Goal: Task Accomplishment & Management: Complete application form

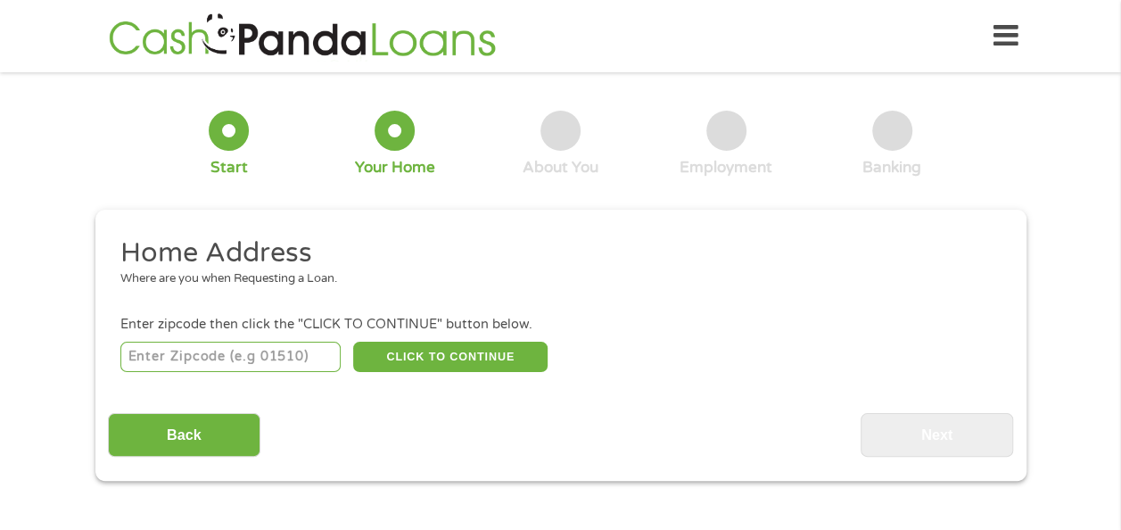
drag, startPoint x: 288, startPoint y: 352, endPoint x: 177, endPoint y: 353, distance: 111.5
click at [177, 353] on input "number" at bounding box center [230, 356] width 220 height 30
type input "04084"
click at [451, 374] on div "04084 CLICK TO CONTINUE Please recheck your Zipcode, it seems to be Incorrect" at bounding box center [559, 356] width 879 height 37
click at [466, 366] on button "CLICK TO CONTINUE" at bounding box center [450, 356] width 194 height 30
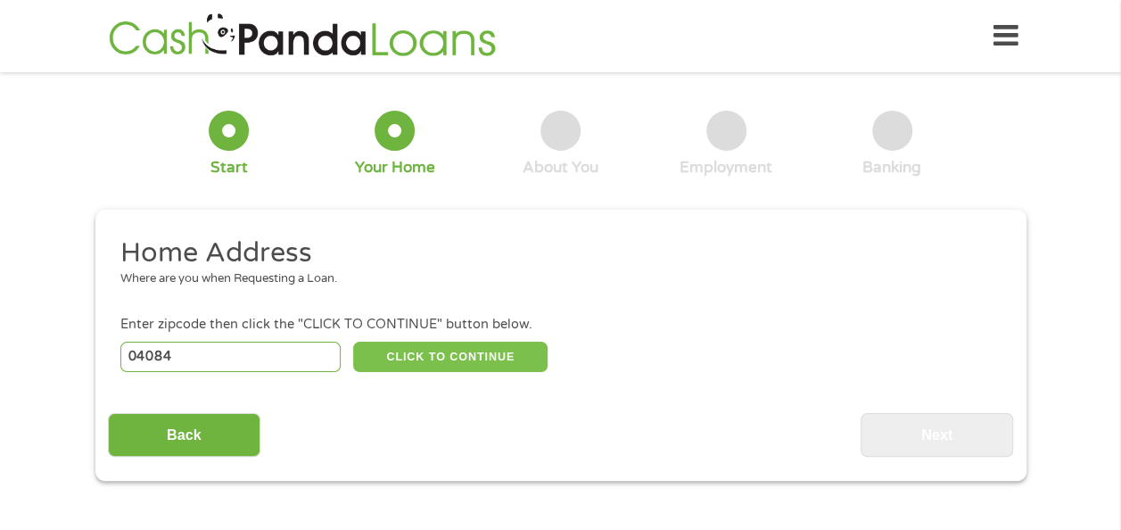
type input "04084"
type input "[PERSON_NAME]"
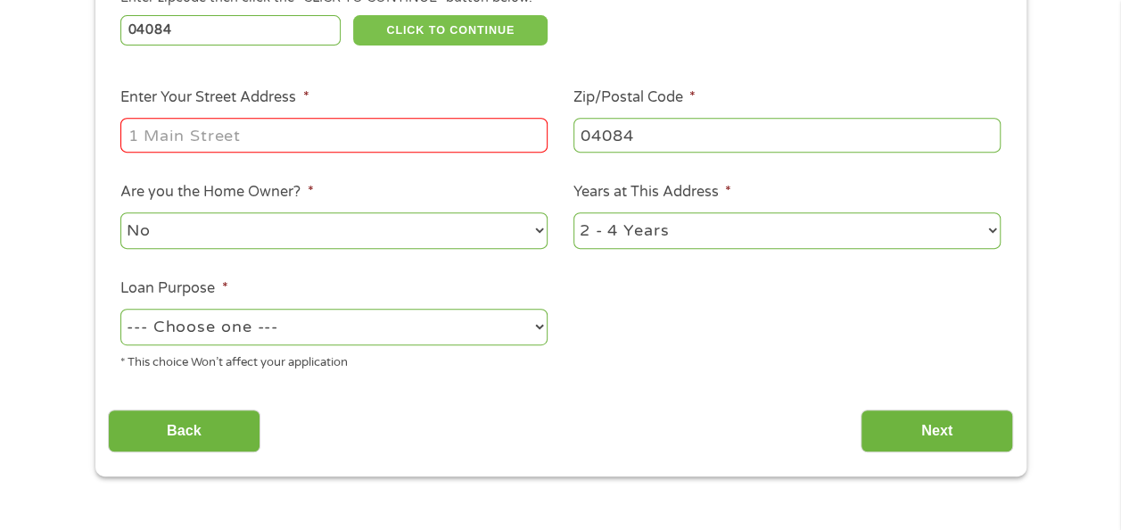
scroll to position [321, 0]
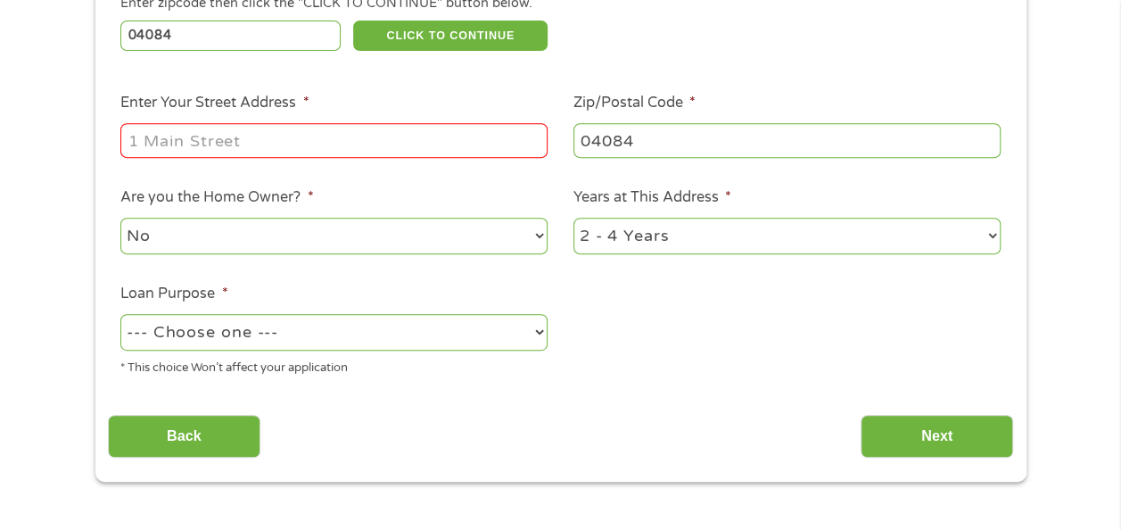
click at [192, 139] on input "Enter Your Street Address *" at bounding box center [333, 140] width 427 height 34
type input "[STREET_ADDRESS]"
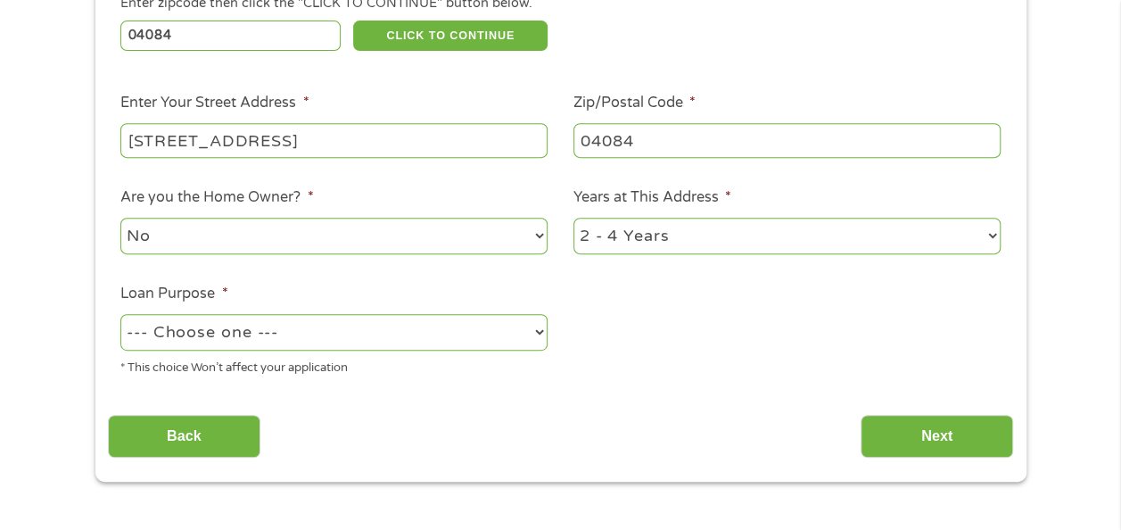
click at [197, 346] on select "--- Choose one --- Pay Bills Debt Consolidation Home Improvement Major Purchase…" at bounding box center [333, 332] width 427 height 37
select select "debtconsolidation"
click at [120, 314] on select "--- Choose one --- Pay Bills Debt Consolidation Home Improvement Major Purchase…" at bounding box center [333, 332] width 427 height 37
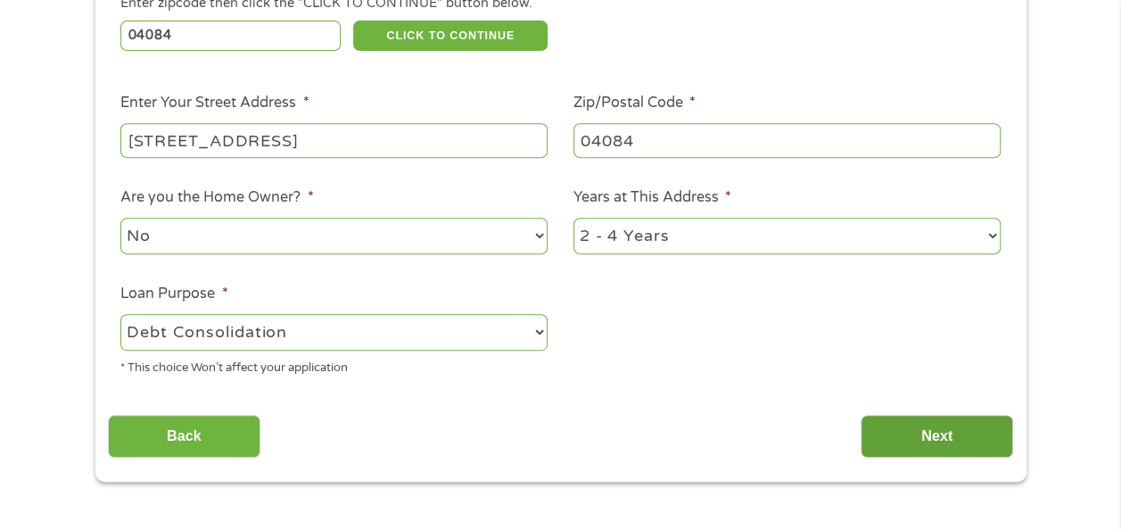
click at [949, 448] on input "Next" at bounding box center [936, 437] width 152 height 44
click at [922, 421] on input "Next" at bounding box center [936, 437] width 152 height 44
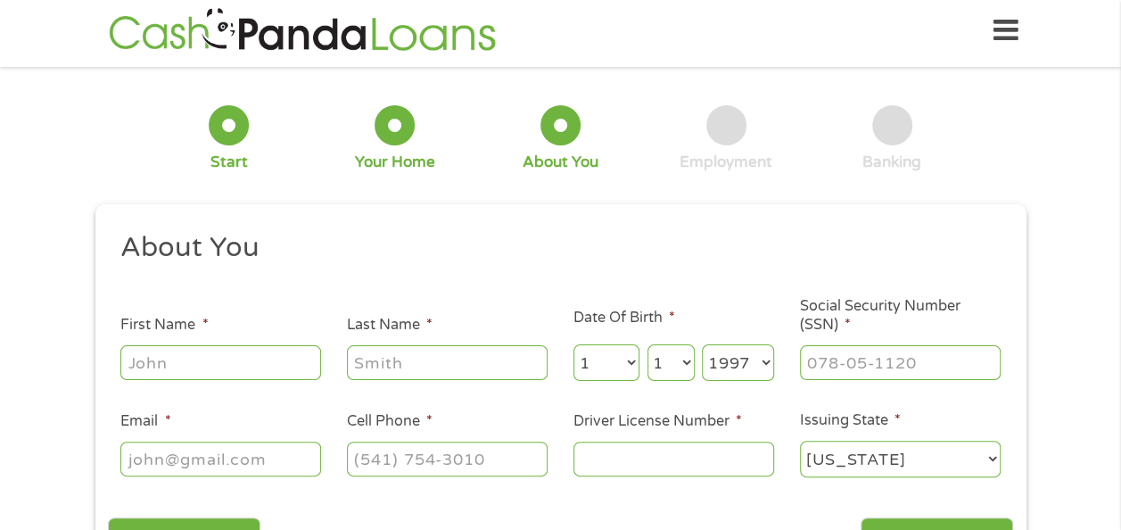
scroll to position [0, 0]
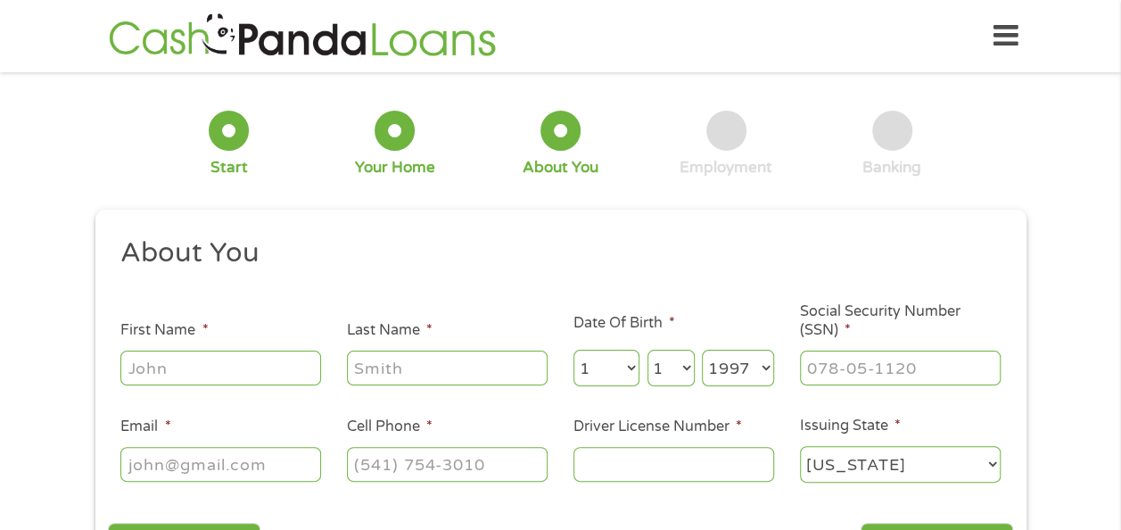
click at [214, 367] on input "First Name *" at bounding box center [220, 367] width 201 height 34
type input "[PERSON_NAME]"
select select "23"
type input "[EMAIL_ADDRESS][DOMAIN_NAME]"
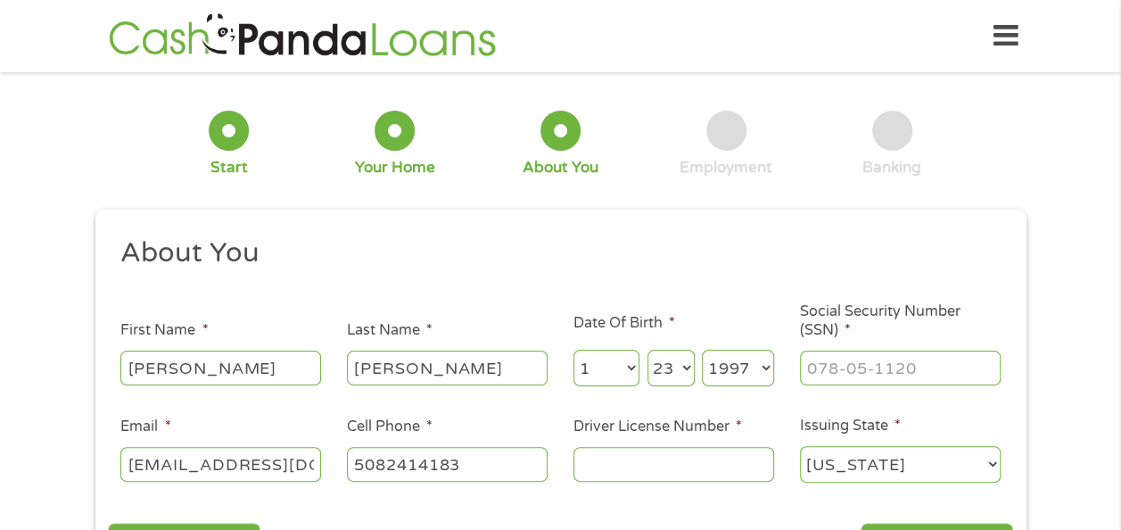
type input "[PHONE_NUMBER]"
click at [929, 382] on input "___-__-____" at bounding box center [900, 367] width 201 height 34
type input "007-96-4475"
click at [625, 480] on input "Driver License Number *" at bounding box center [673, 464] width 201 height 34
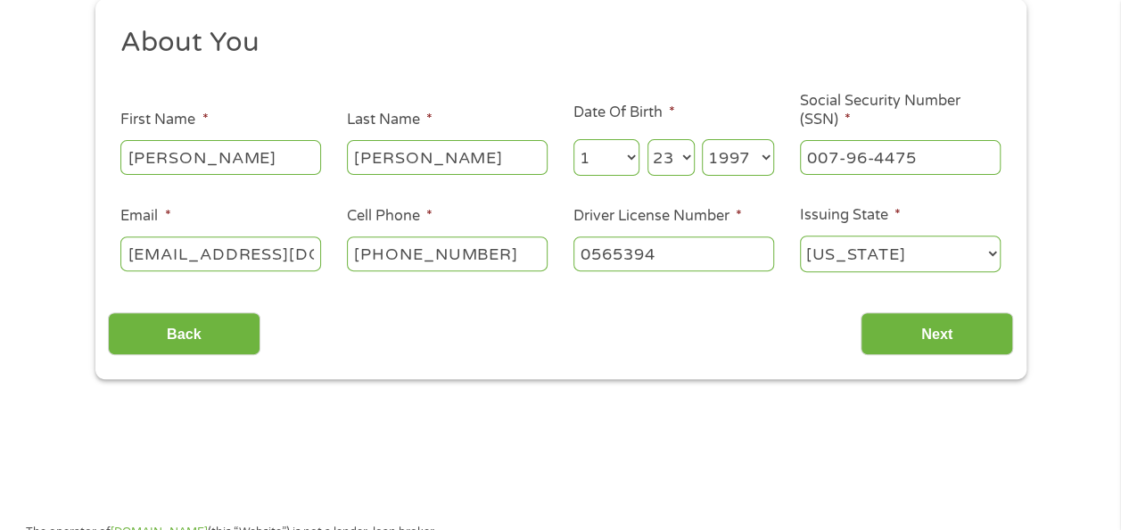
scroll to position [221, 0]
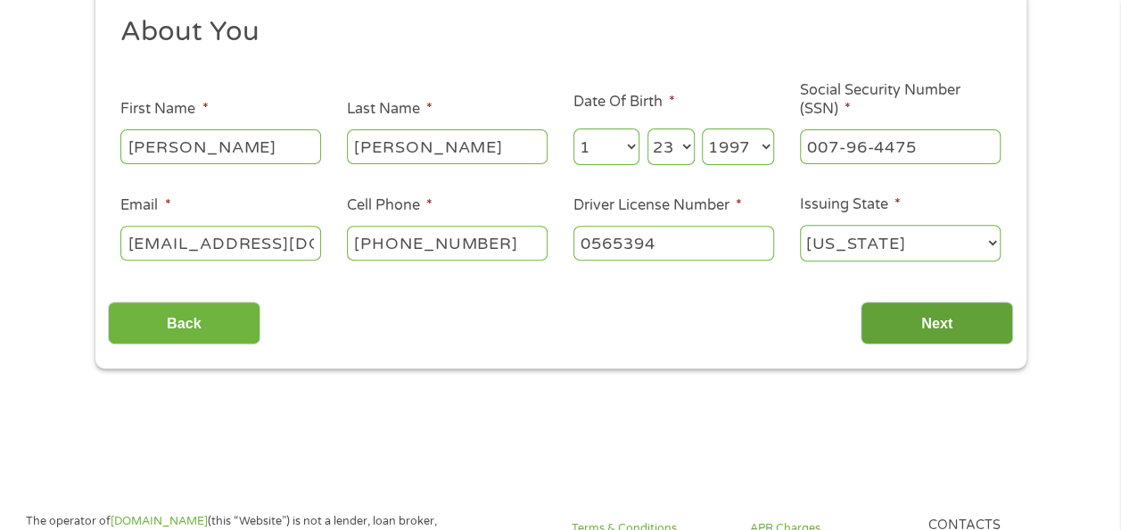
type input "0565394"
click at [913, 317] on input "Next" at bounding box center [936, 323] width 152 height 44
click at [915, 333] on input "Next" at bounding box center [936, 323] width 152 height 44
click at [967, 319] on input "Next" at bounding box center [936, 323] width 152 height 44
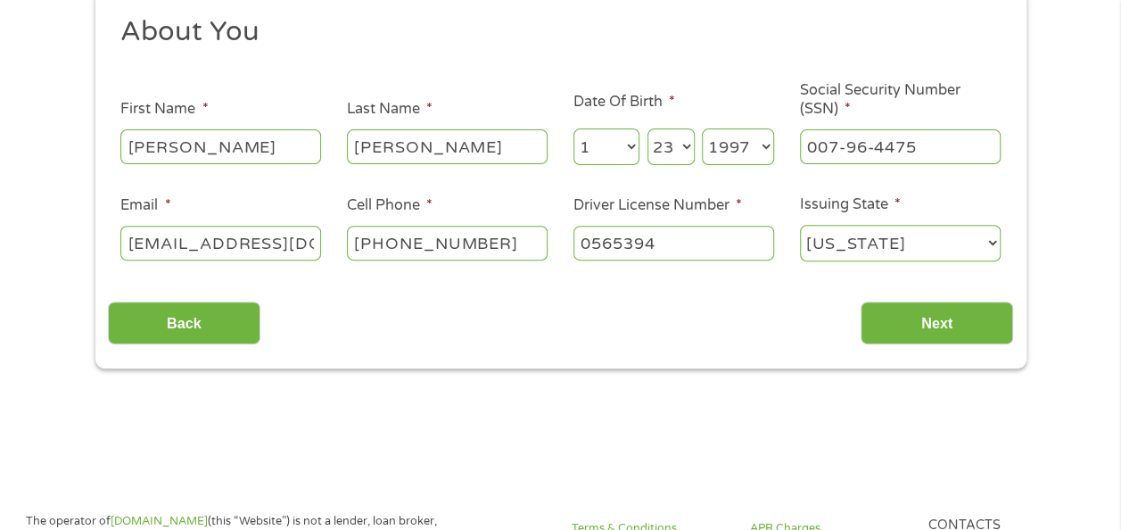
click at [765, 142] on select "Year [DATE] 2006 2005 2004 2003 2002 2001 2000 1999 1998 1997 1996 1995 1994 19…" at bounding box center [738, 146] width 72 height 37
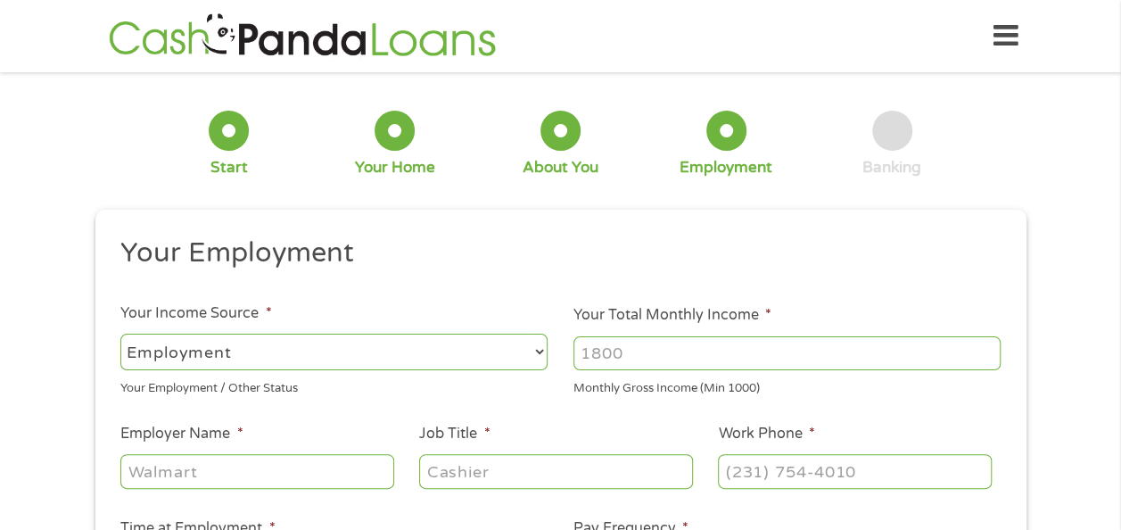
scroll to position [7, 7]
click at [665, 357] on input "Your Total Monthly Income *" at bounding box center [786, 353] width 427 height 34
type input "3200"
click at [300, 464] on input "Employer Name *" at bounding box center [256, 471] width 273 height 34
type input "aerotek"
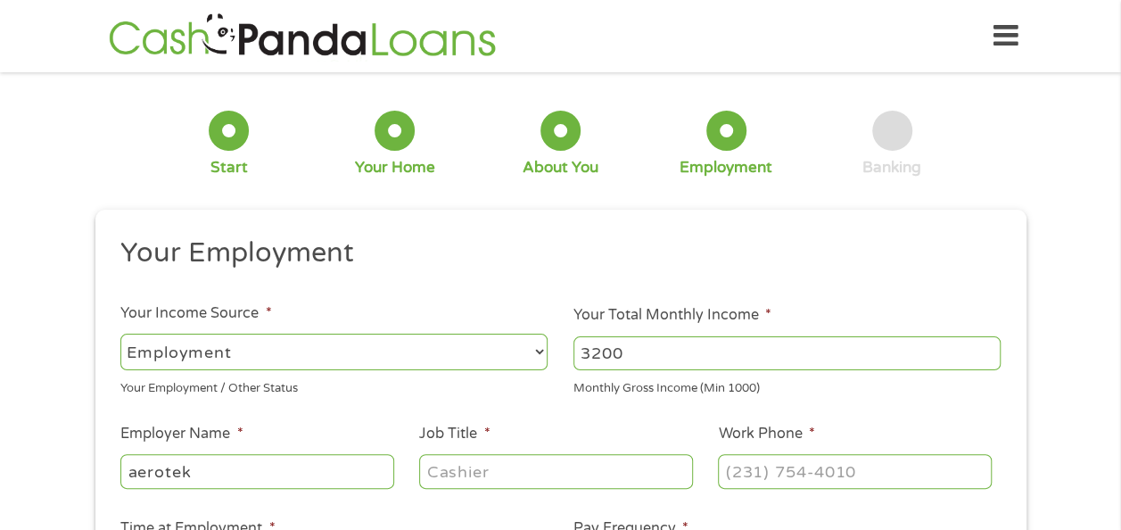
click at [543, 479] on input "Job Title *" at bounding box center [555, 471] width 273 height 34
type input "machine operator"
click at [847, 478] on input "Work Phone *" at bounding box center [854, 471] width 273 height 34
type input "[PHONE_NUMBER]"
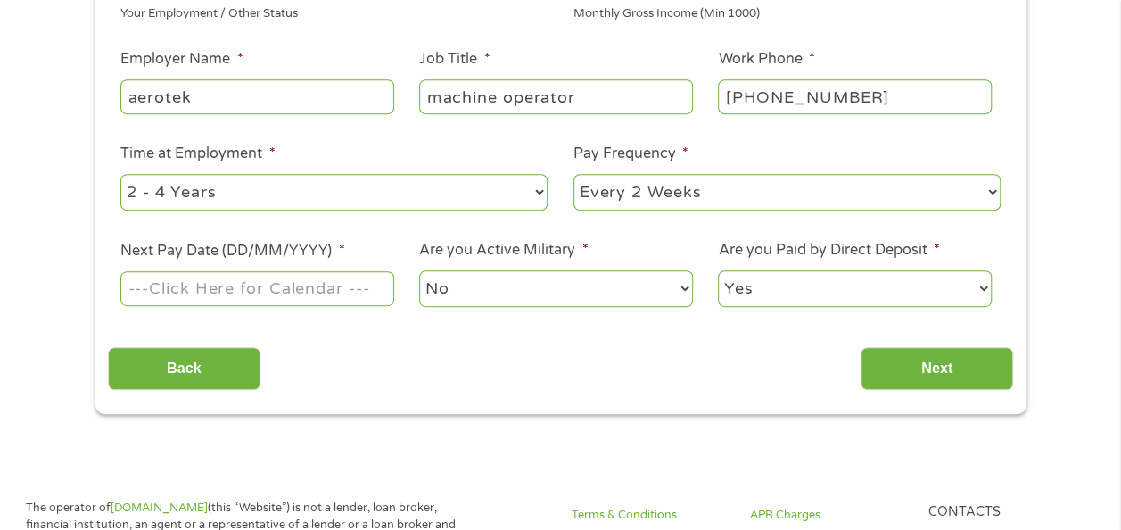
scroll to position [380, 0]
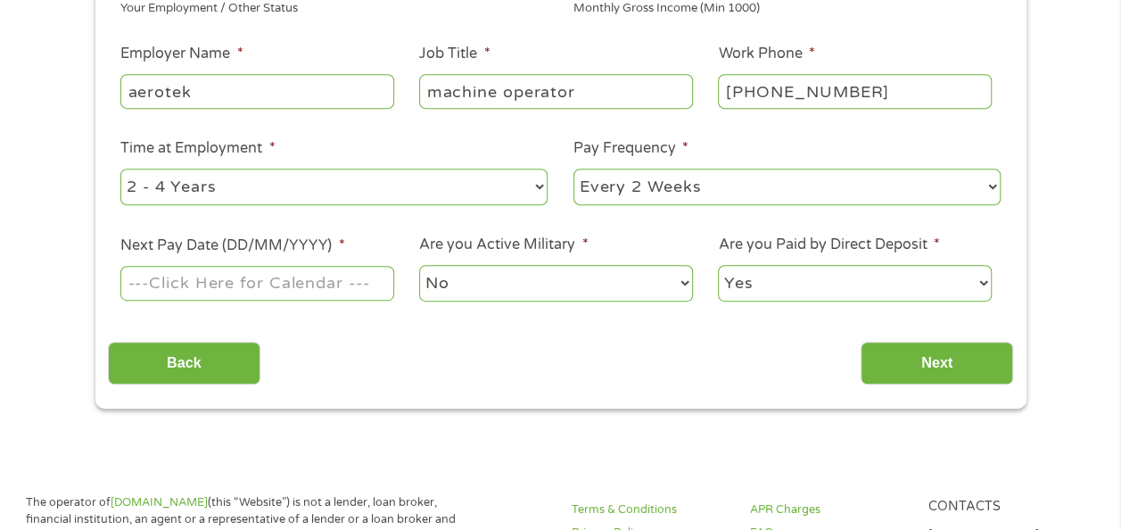
click at [706, 177] on select "--- Choose one --- Every 2 Weeks Every Week Monthly Semi-Monthly" at bounding box center [786, 187] width 427 height 37
select select "weekly"
click at [573, 169] on select "--- Choose one --- Every 2 Weeks Every Week Monthly Semi-Monthly" at bounding box center [786, 187] width 427 height 37
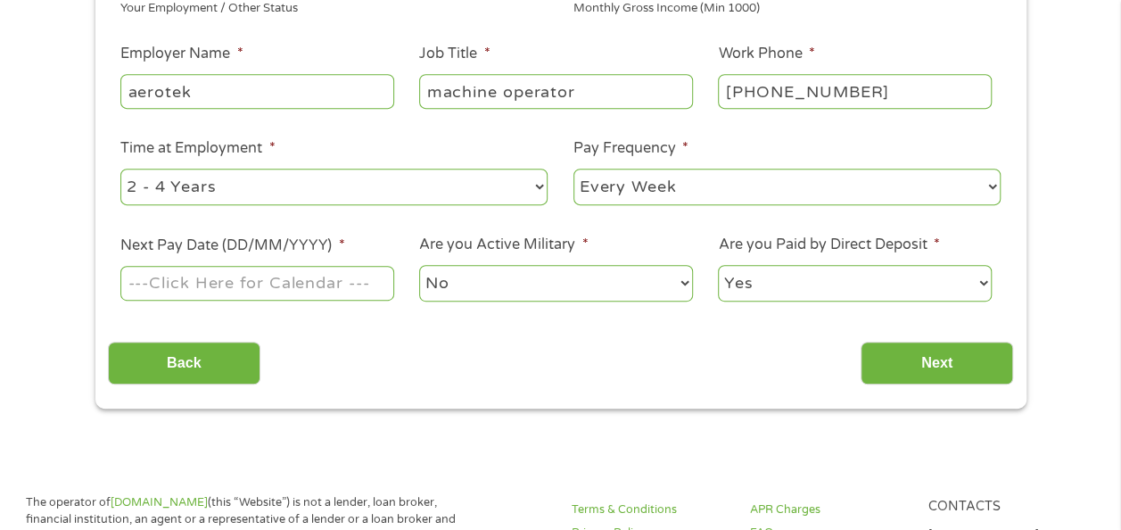
click at [189, 287] on input "Next Pay Date (DD/MM/YYYY) *" at bounding box center [256, 283] width 273 height 34
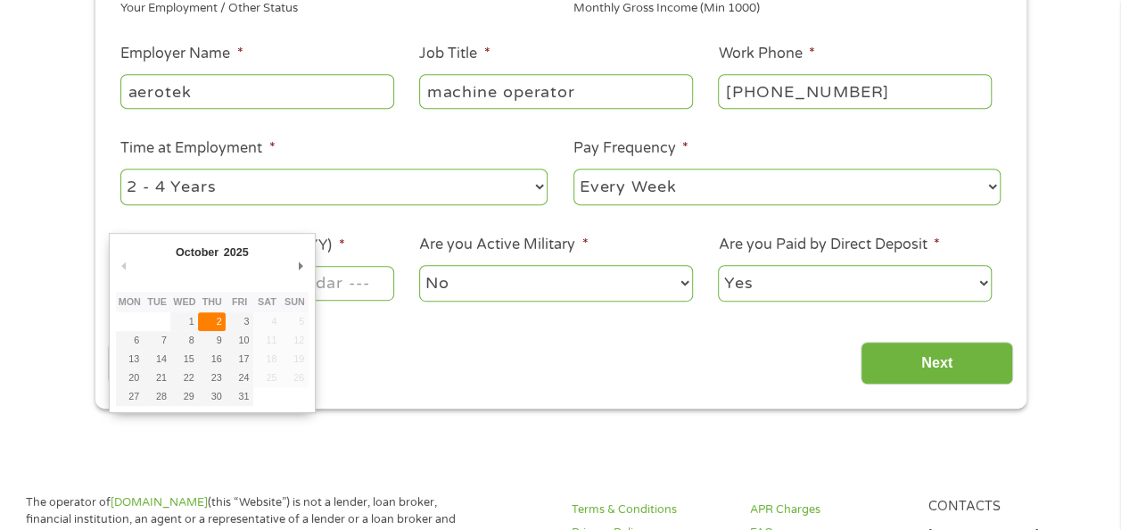
type input "[DATE]"
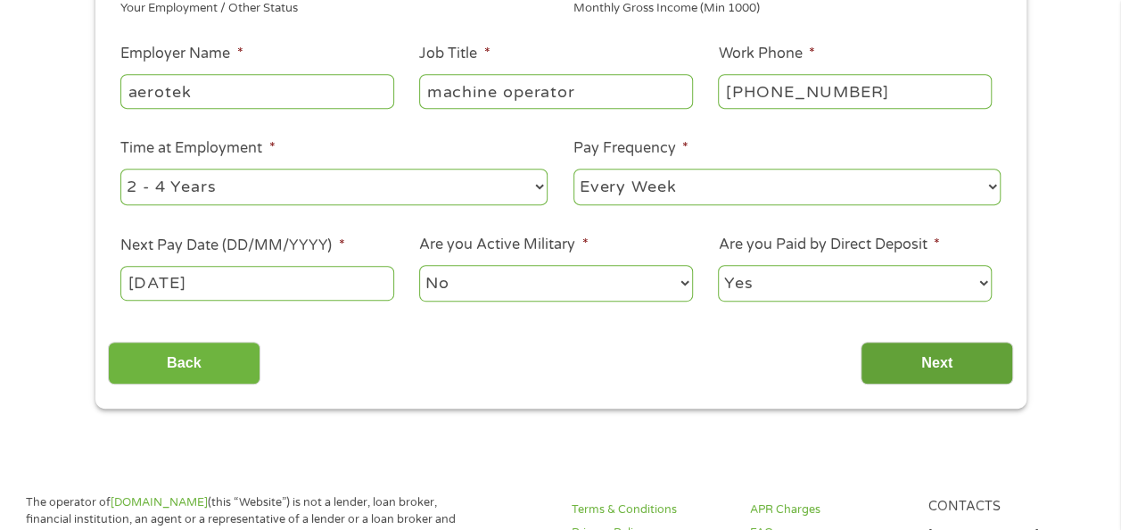
click at [927, 373] on input "Next" at bounding box center [936, 363] width 152 height 44
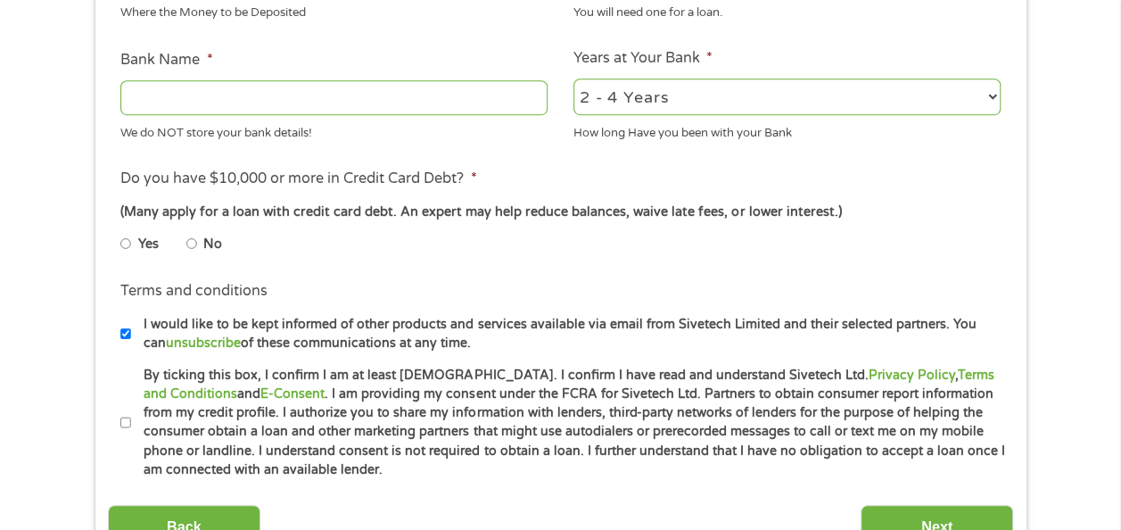
scroll to position [745, 0]
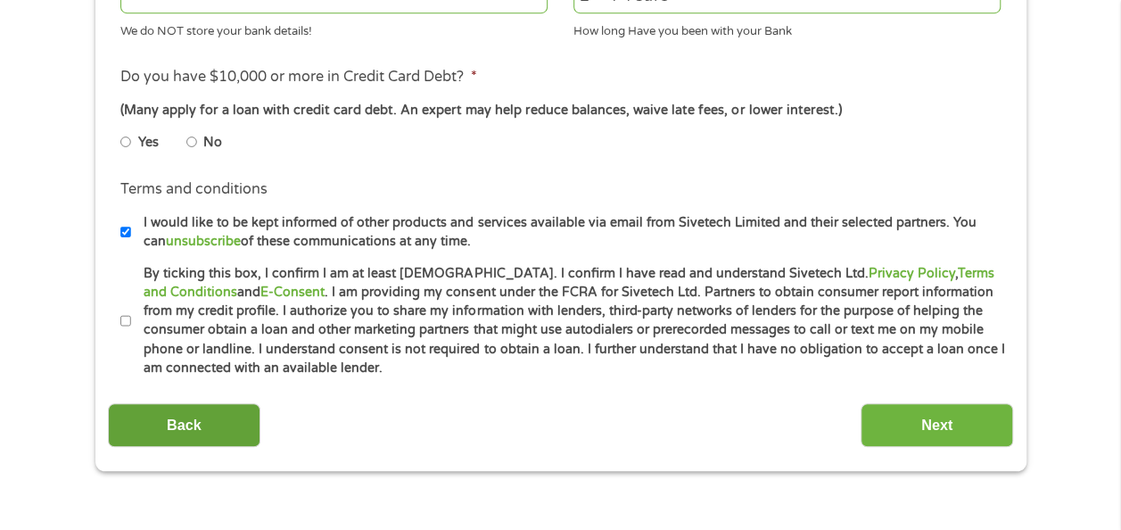
click at [187, 412] on input "Back" at bounding box center [184, 425] width 152 height 44
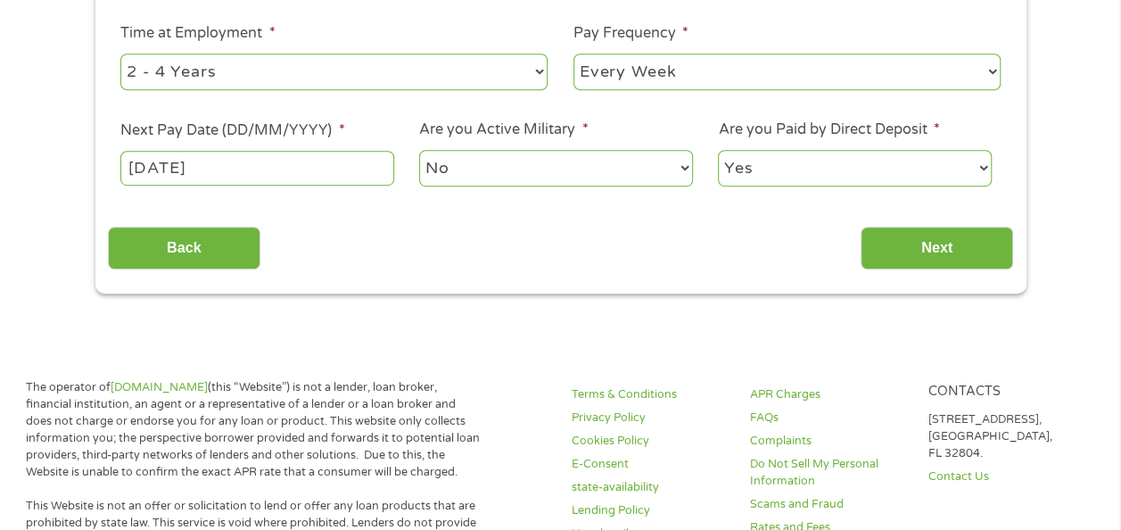
scroll to position [483, 0]
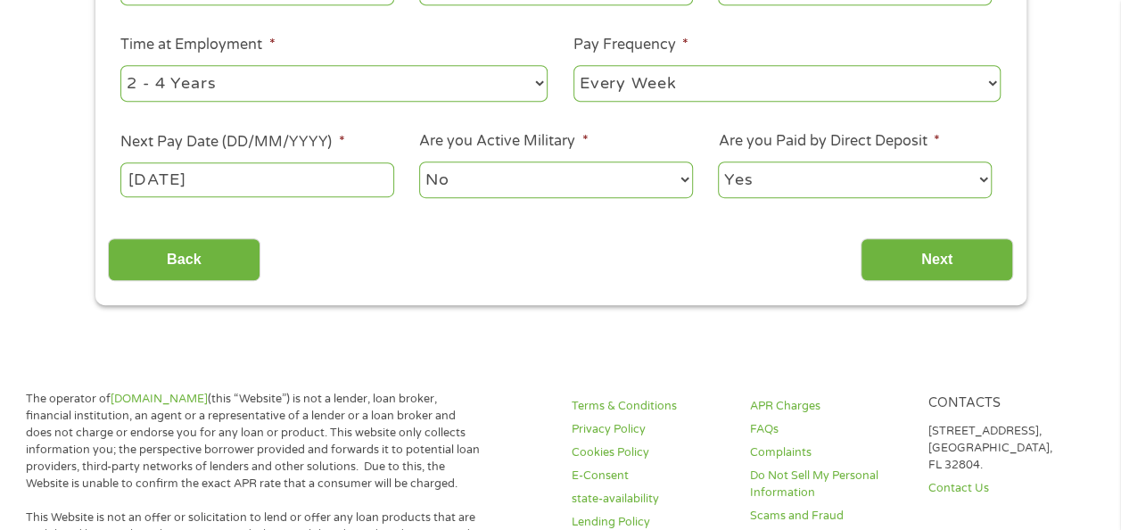
click at [280, 166] on input "[DATE]" at bounding box center [256, 179] width 273 height 34
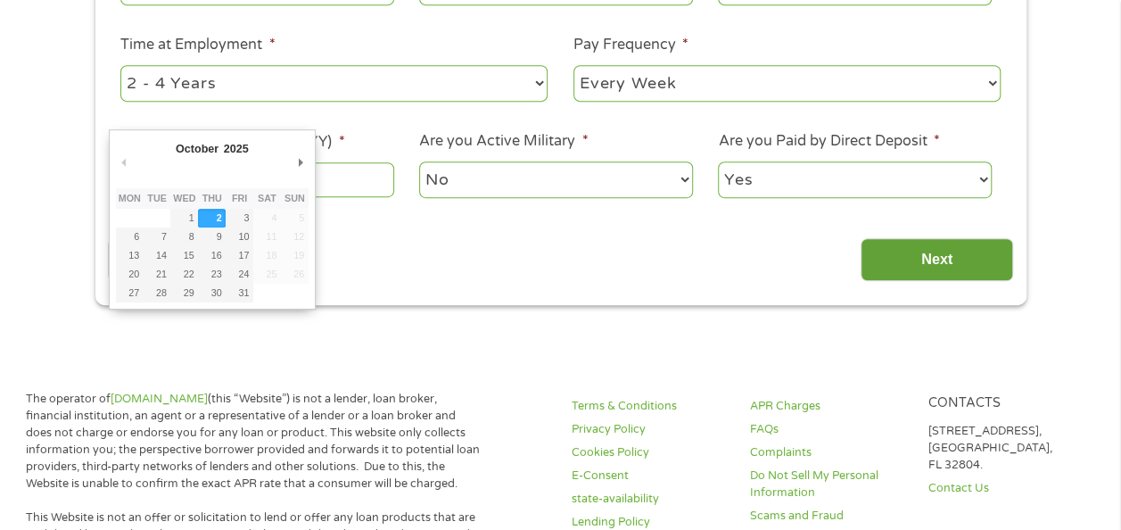
click at [918, 253] on input "Next" at bounding box center [936, 260] width 152 height 44
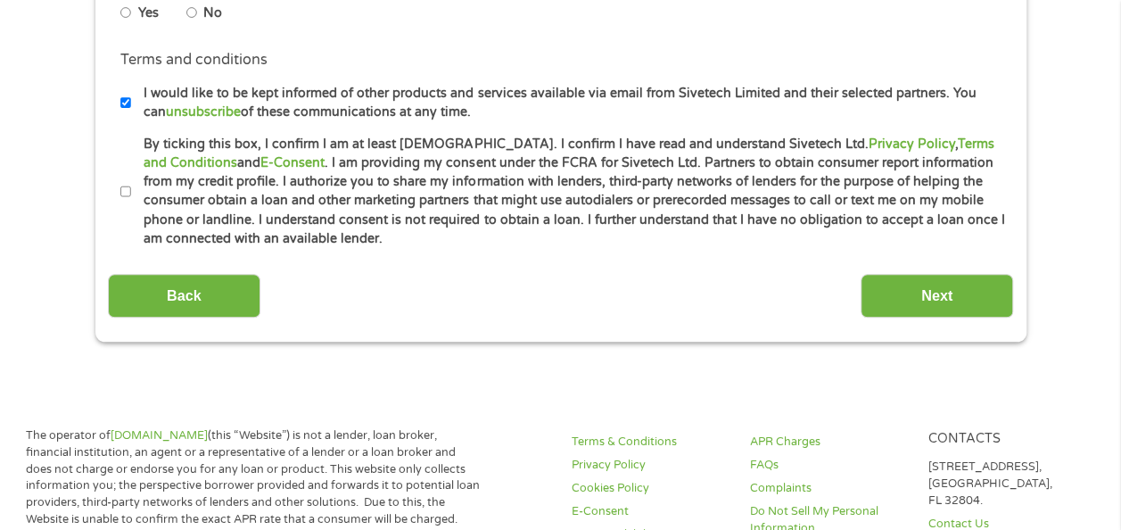
scroll to position [868, 0]
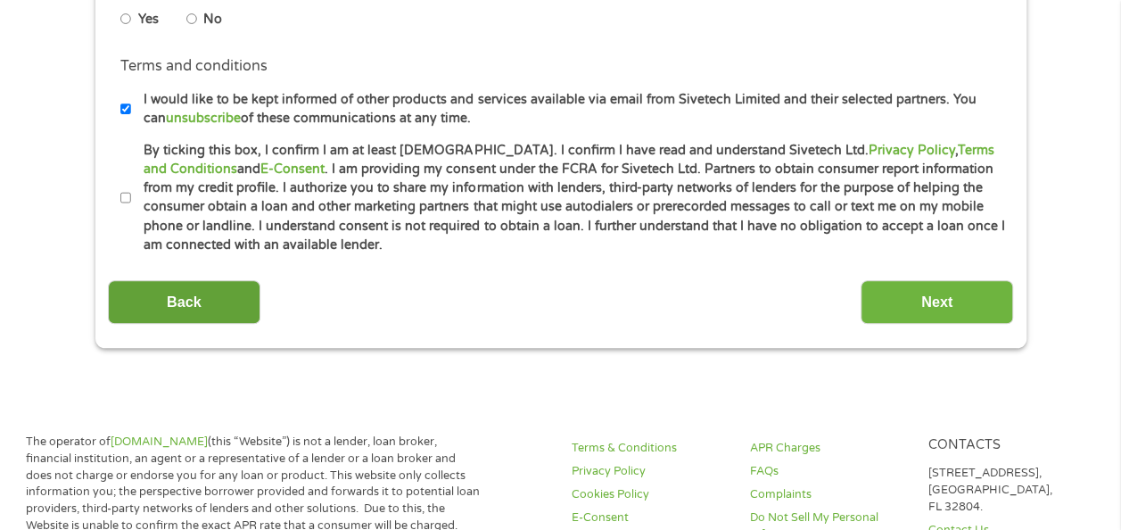
click at [187, 300] on input "Back" at bounding box center [184, 302] width 152 height 44
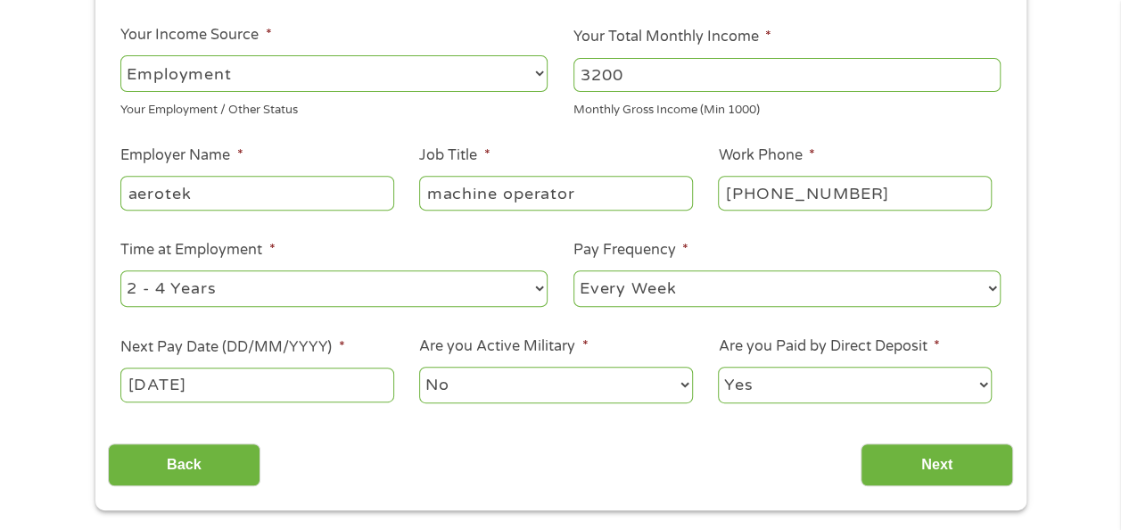
scroll to position [264, 0]
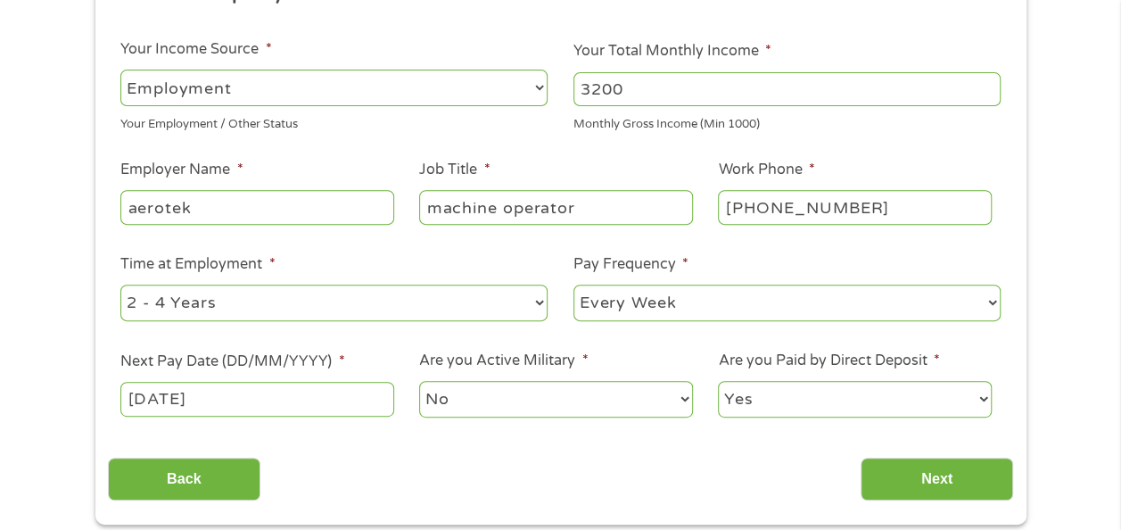
click at [283, 395] on input "[DATE]" at bounding box center [256, 399] width 273 height 34
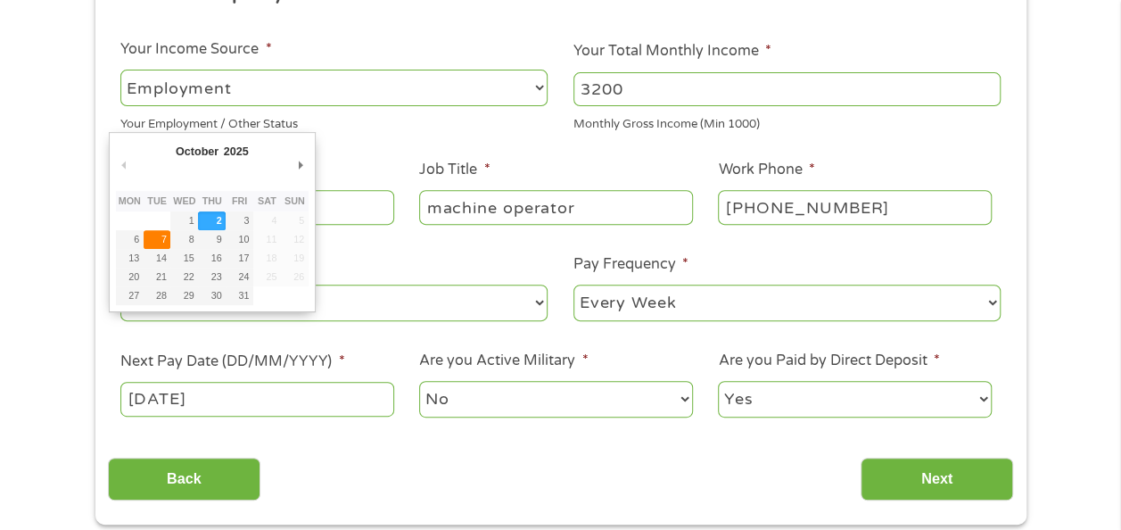
type input "[DATE]"
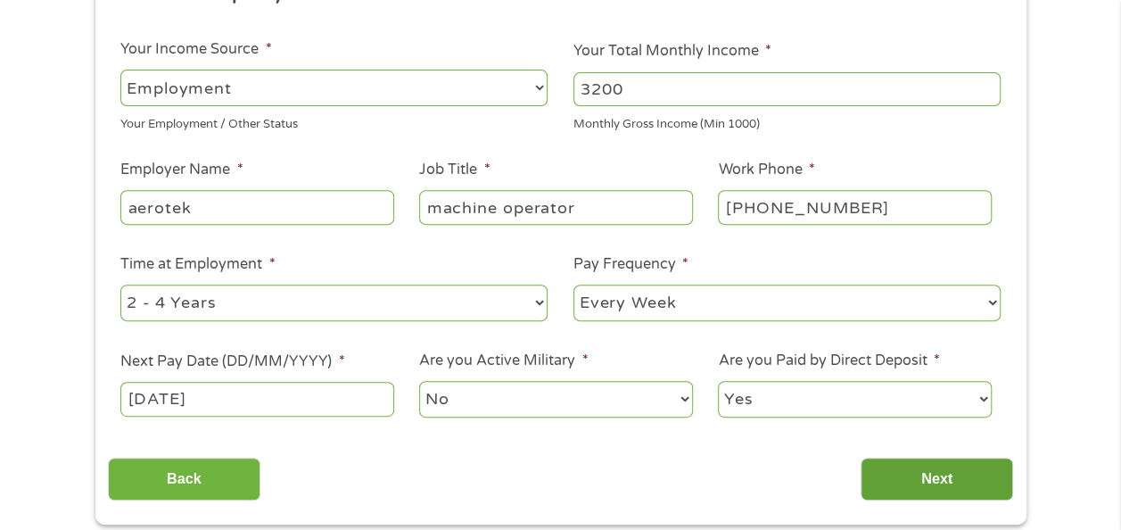
click at [890, 473] on input "Next" at bounding box center [936, 479] width 152 height 44
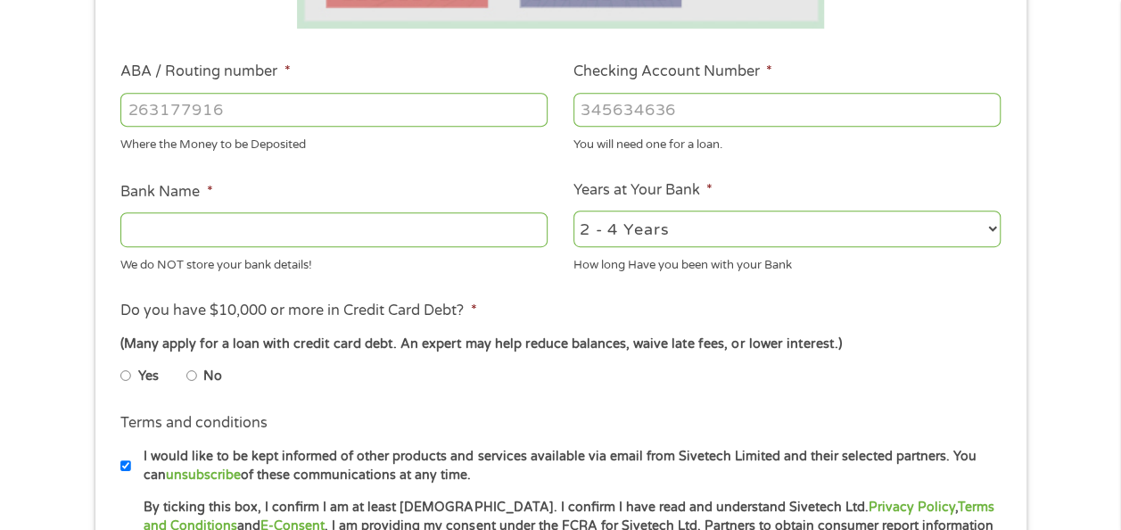
scroll to position [515, 0]
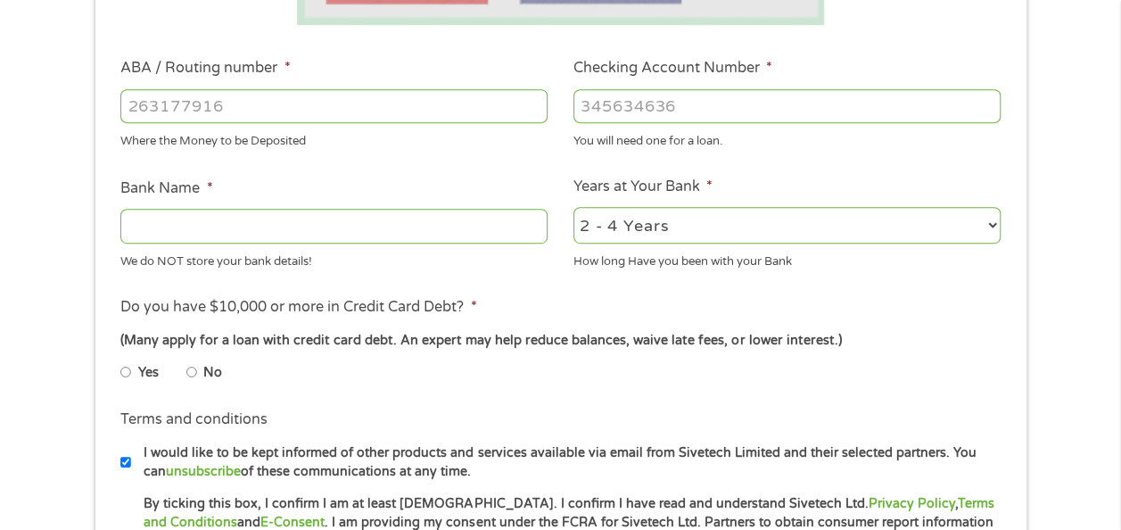
click at [167, 96] on input "ABA / Routing number *" at bounding box center [333, 106] width 427 height 34
type input "211370545"
type input "TD BANK NA"
type input "211370545"
click at [706, 110] on input "Checking Account Number *" at bounding box center [786, 106] width 427 height 34
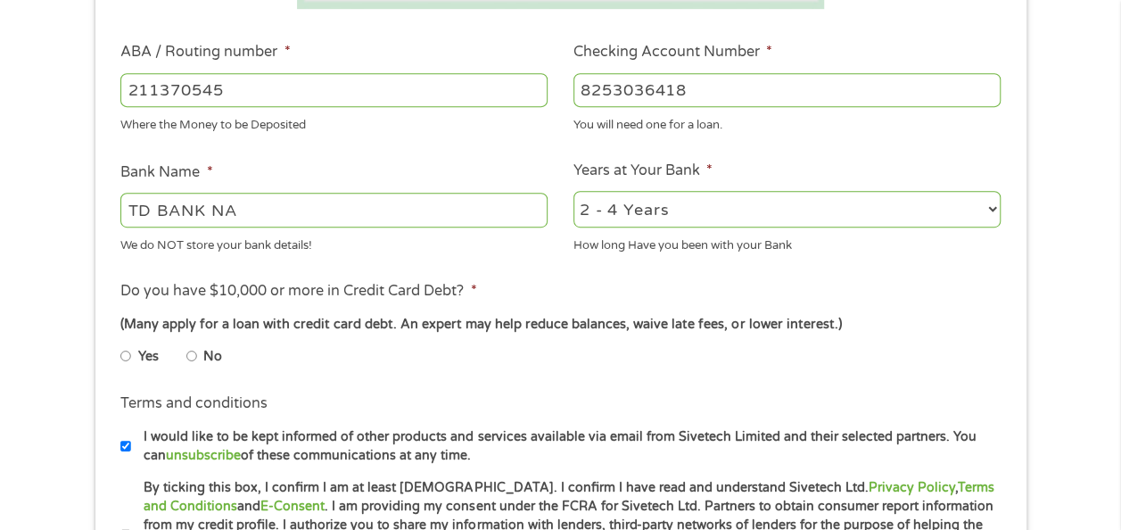
scroll to position [531, 0]
type input "8253036418"
click at [692, 211] on select "2 - 4 Years 6 - 12 Months 1 - 2 Years Over 4 Years" at bounding box center [786, 209] width 427 height 37
select select "60months"
click at [573, 191] on select "2 - 4 Years 6 - 12 Months 1 - 2 Years Over 4 Years" at bounding box center [786, 209] width 427 height 37
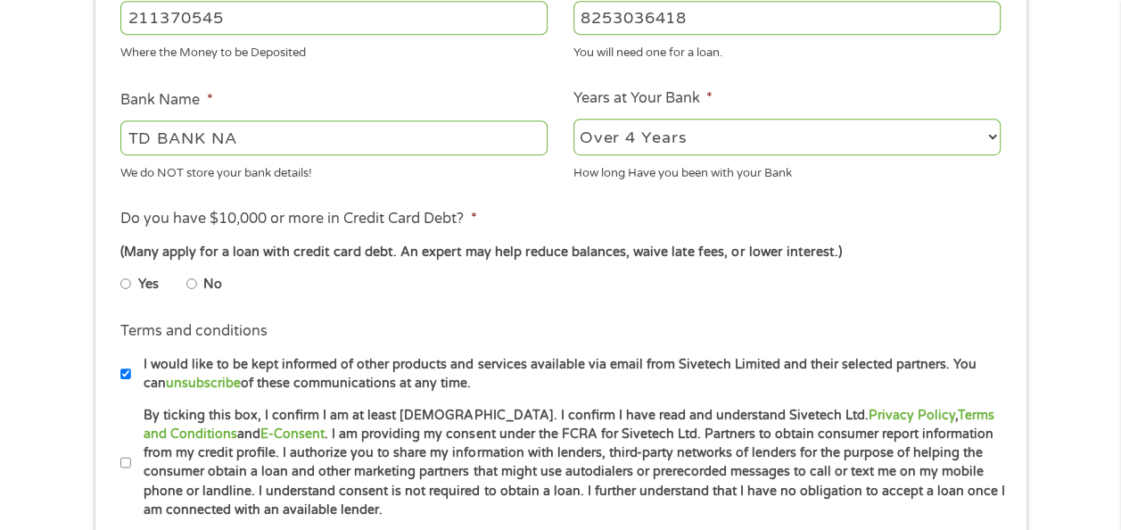
scroll to position [605, 0]
click at [127, 284] on input "Yes" at bounding box center [125, 282] width 11 height 29
radio input "true"
click at [193, 278] on input "No" at bounding box center [191, 282] width 11 height 29
radio input "true"
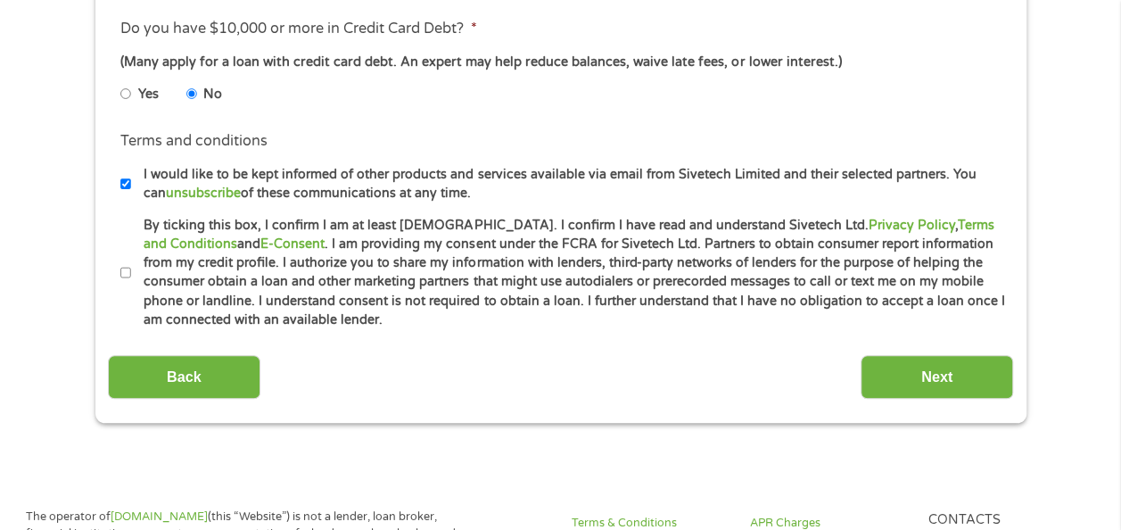
scroll to position [798, 0]
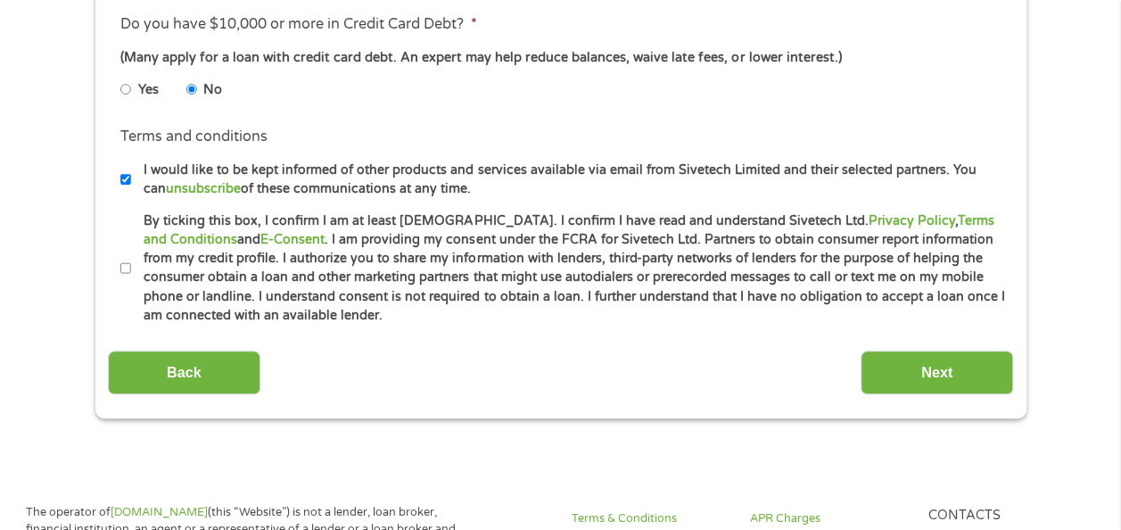
click at [111, 278] on li "Terms and conditions * By ticking this box, I confirm I am at least [DEMOGRAPHI…" at bounding box center [560, 268] width 905 height 114
click at [133, 282] on label "By ticking this box, I confirm I am at least [DEMOGRAPHIC_DATA]. I confirm I ha…" at bounding box center [568, 268] width 875 height 114
click at [131, 282] on input "By ticking this box, I confirm I am at least [DEMOGRAPHIC_DATA]. I confirm I ha…" at bounding box center [125, 268] width 11 height 29
checkbox input "true"
click at [926, 372] on input "Next" at bounding box center [936, 372] width 152 height 44
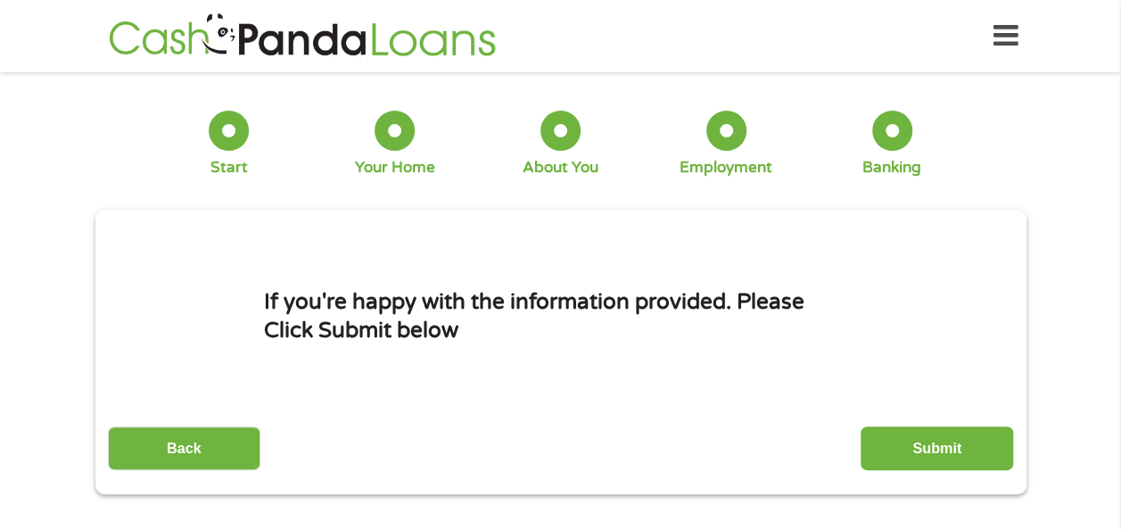
scroll to position [0, 0]
click at [942, 440] on input "Submit" at bounding box center [936, 448] width 152 height 44
